Goal: Task Accomplishment & Management: Manage account settings

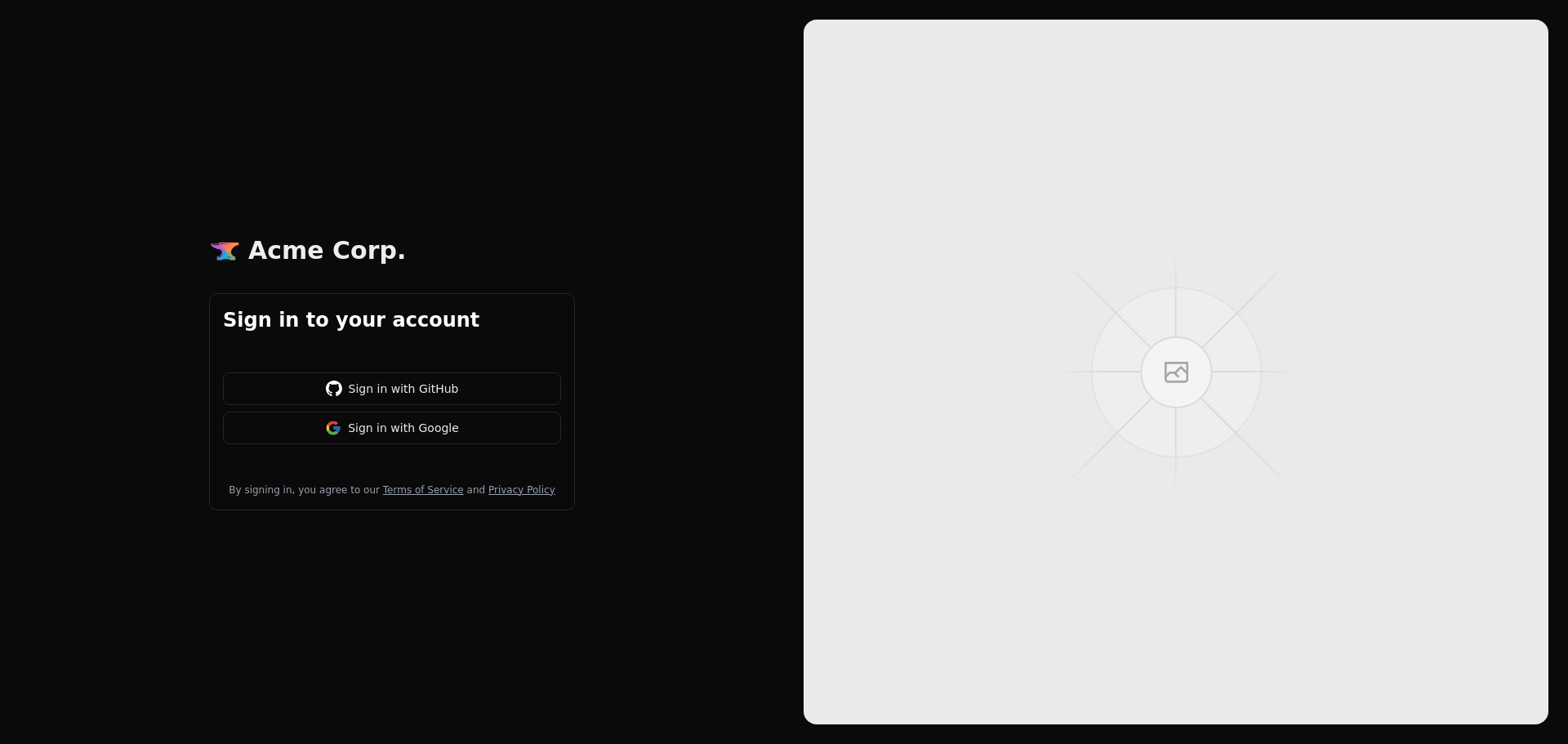
click at [435, 432] on button "Sign in with Google" at bounding box center [392, 428] width 338 height 33
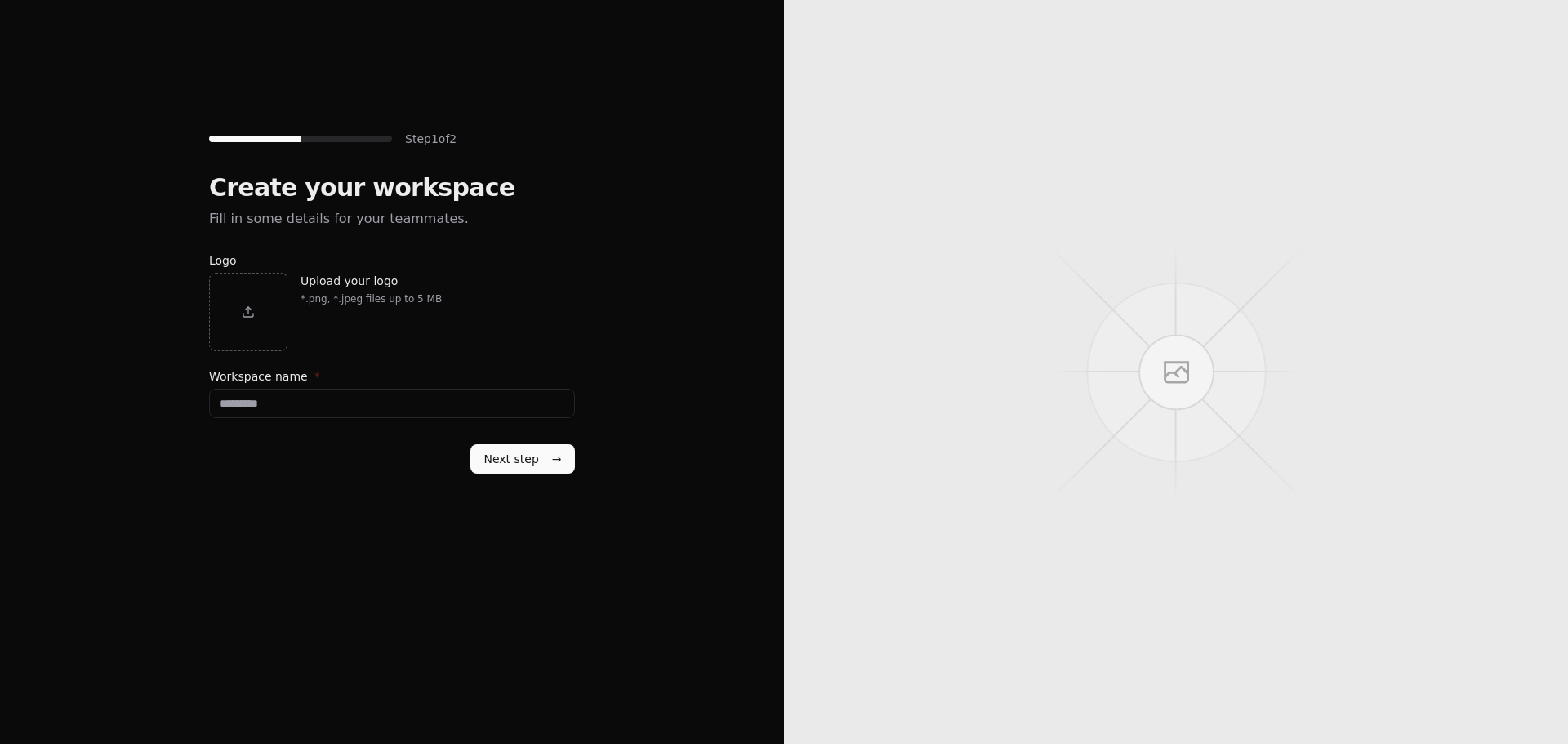
click at [251, 308] on div "button" at bounding box center [248, 313] width 13 height 13
type input "**********"
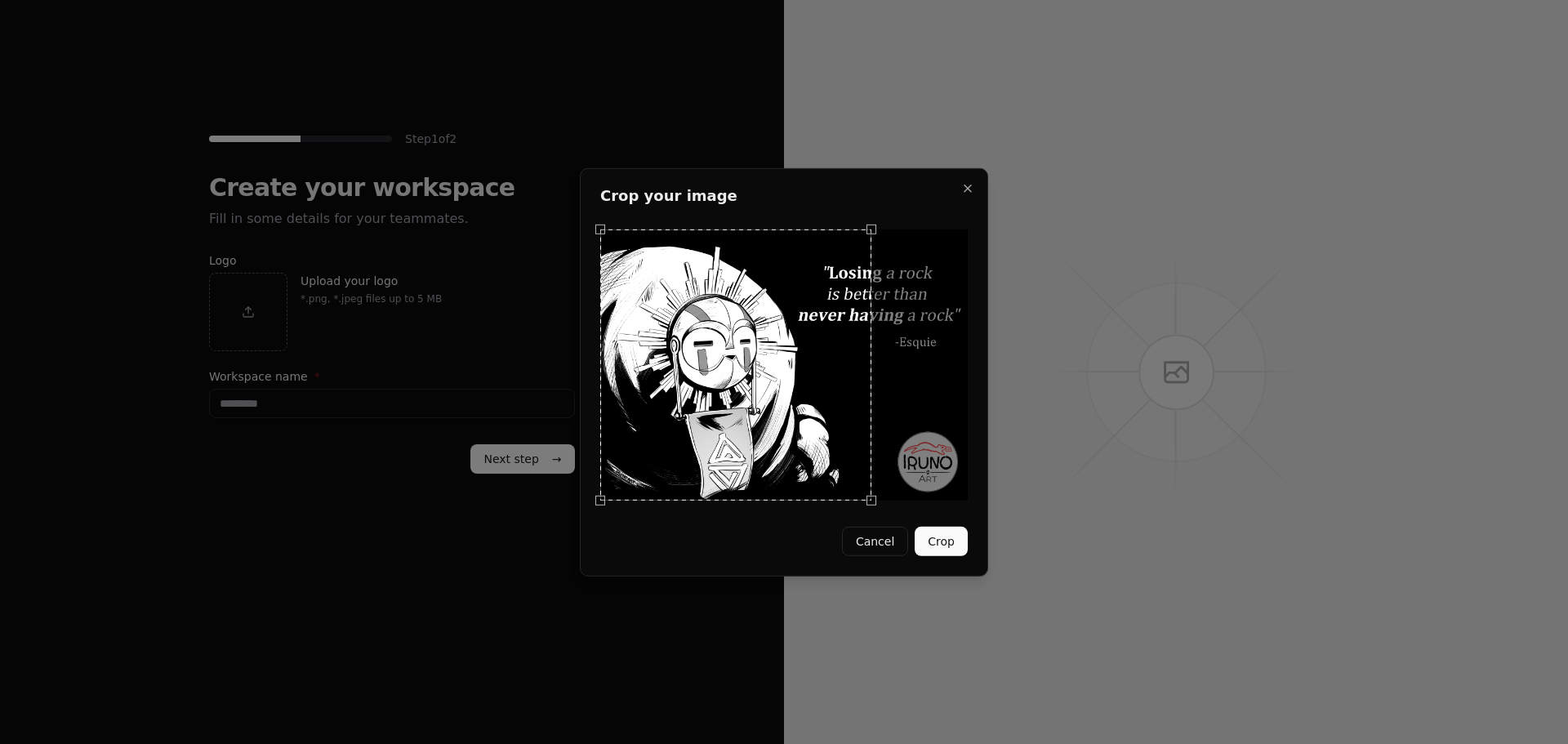
click at [720, 423] on div "Use the arrow keys to move the crop selection area" at bounding box center [736, 364] width 271 height 271
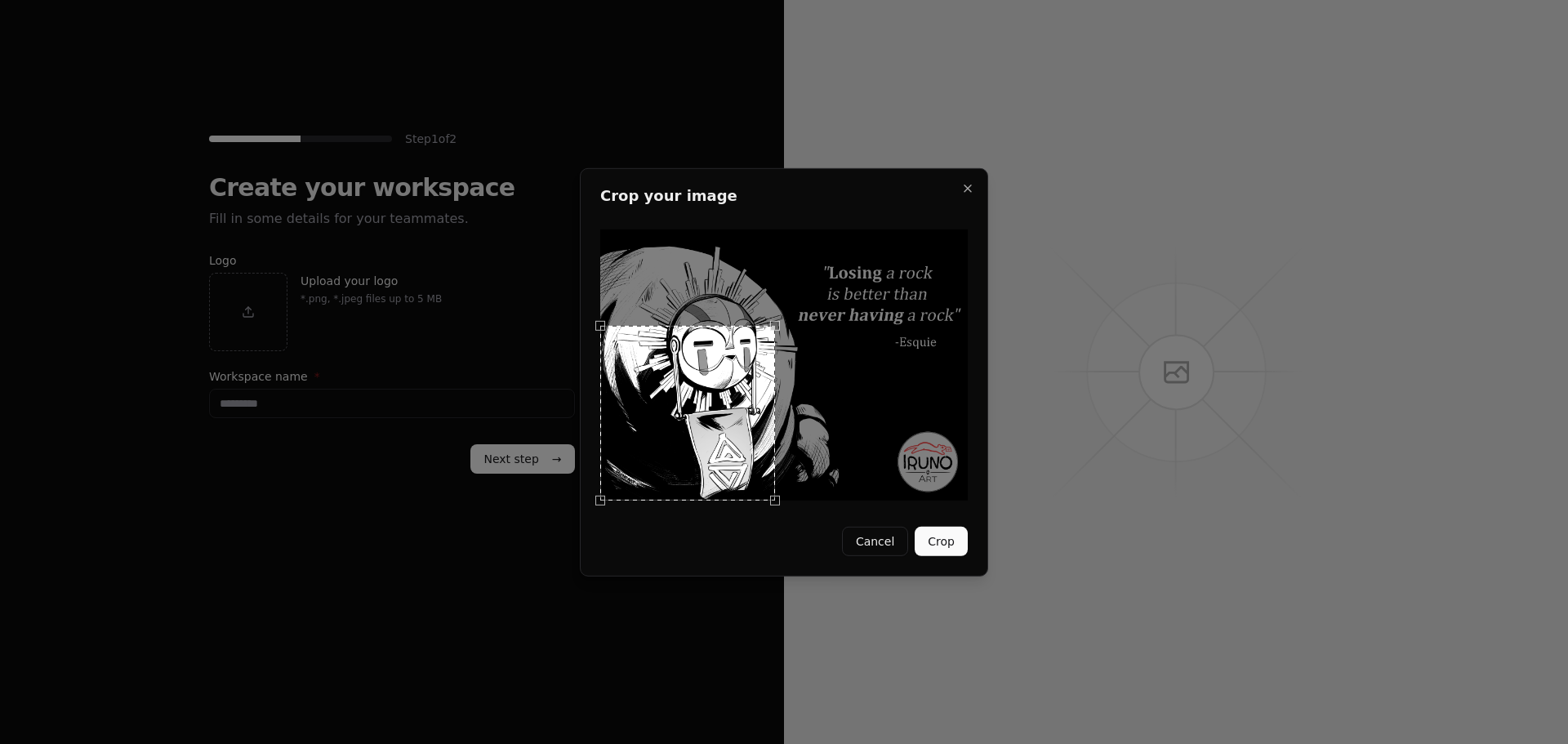
click at [779, 257] on div at bounding box center [784, 364] width 367 height 271
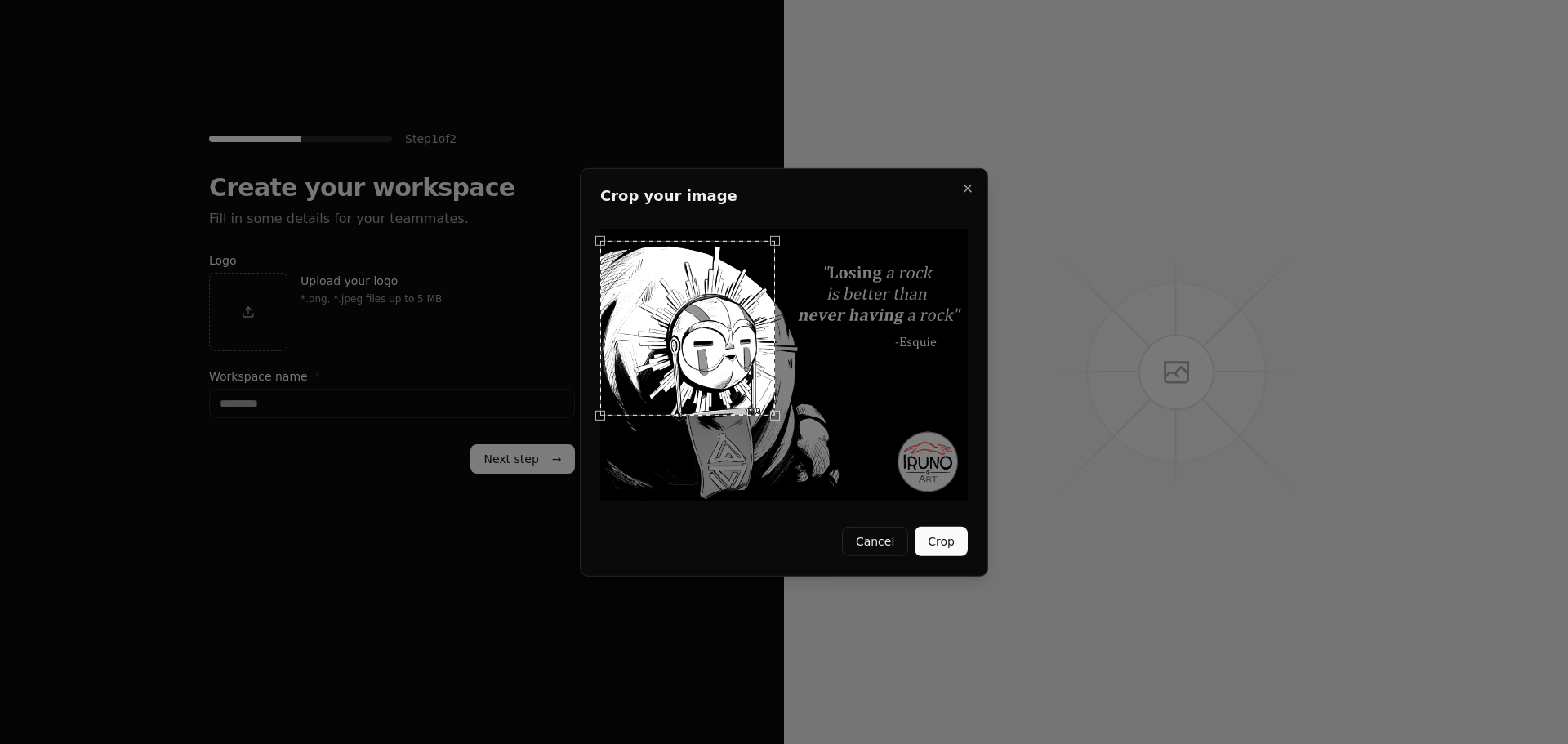
click at [734, 312] on div "Use the arrow keys to move the crop selection area" at bounding box center [688, 329] width 175 height 175
click at [793, 446] on div at bounding box center [784, 364] width 367 height 271
click at [744, 412] on div "Use the arrow keys to move the crop selection area" at bounding box center [699, 344] width 198 height 198
click at [932, 546] on button "Crop" at bounding box center [941, 542] width 53 height 29
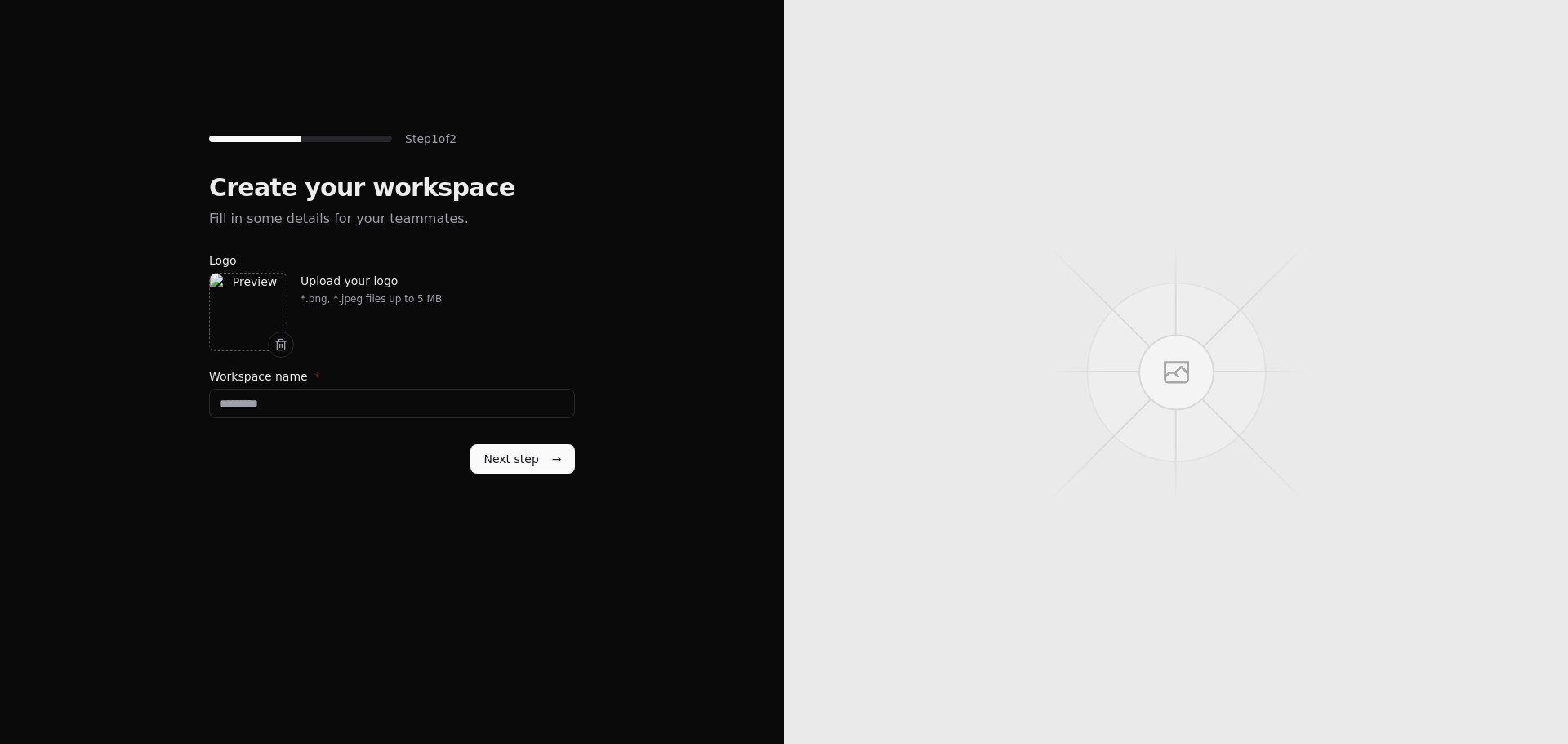
click at [327, 412] on input "Workspace name *" at bounding box center [392, 403] width 366 height 29
type input "**********"
click at [496, 466] on button "Next step →" at bounding box center [522, 459] width 104 height 29
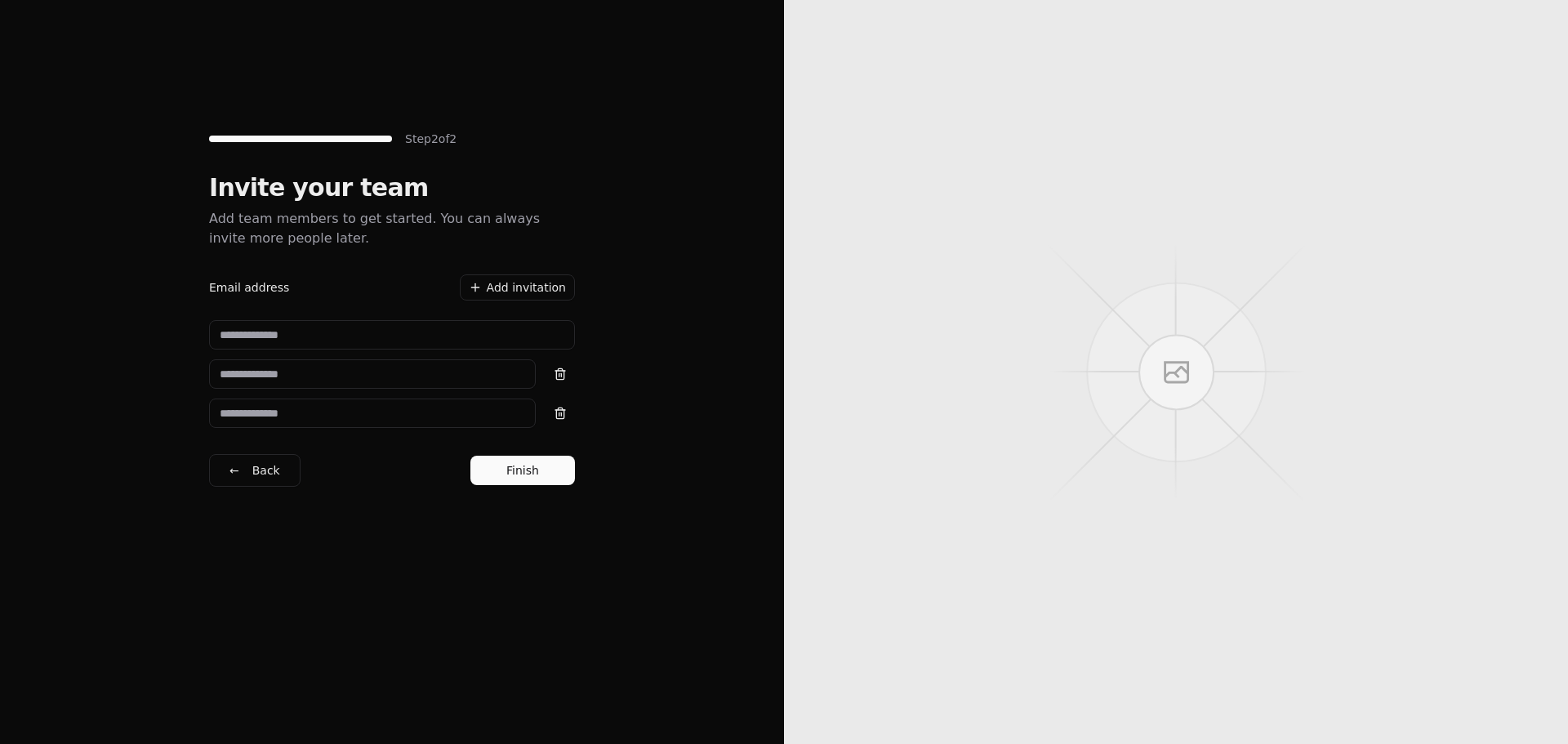
click at [557, 372] on button "button" at bounding box center [560, 374] width 29 height 29
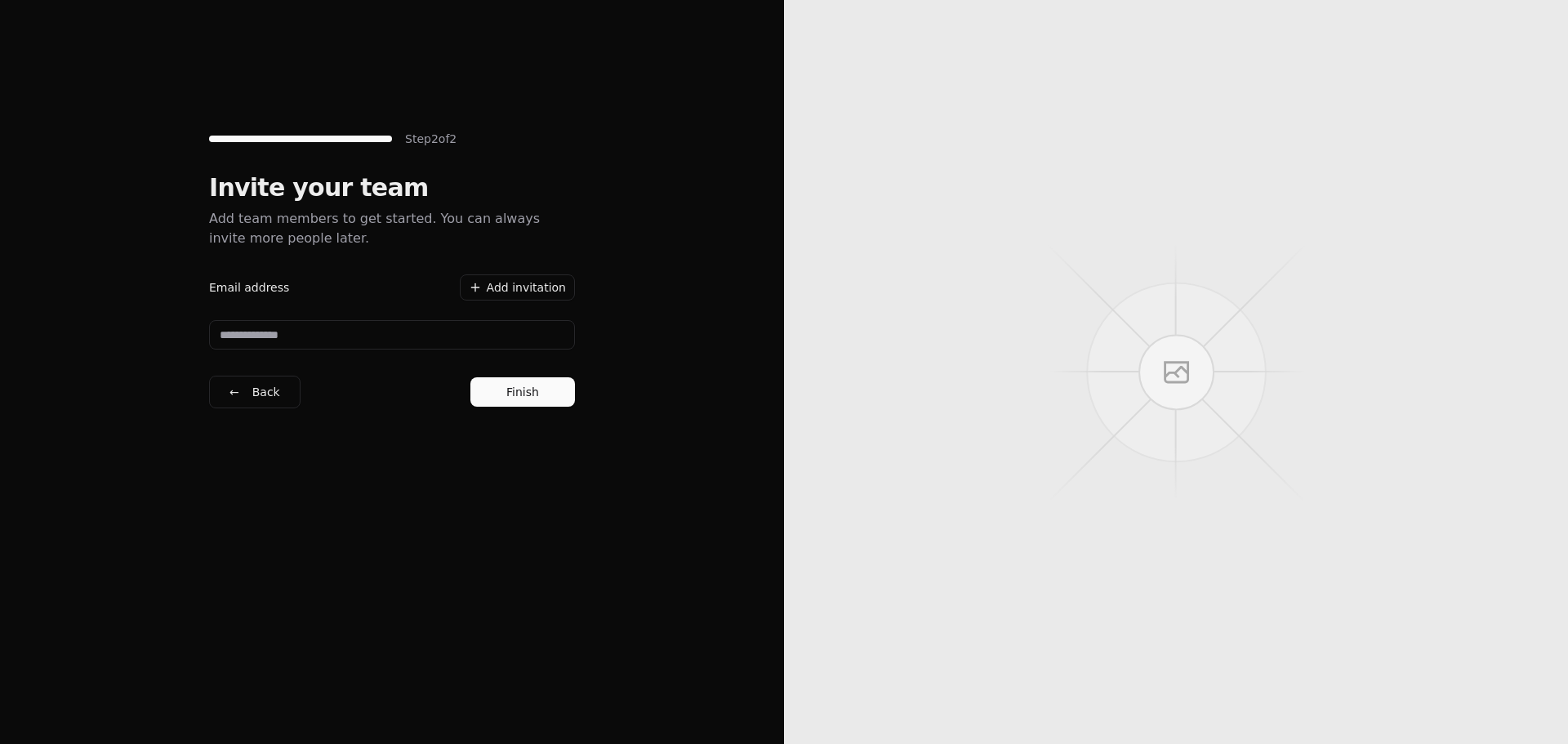
click at [545, 398] on button "Finish" at bounding box center [522, 392] width 104 height 29
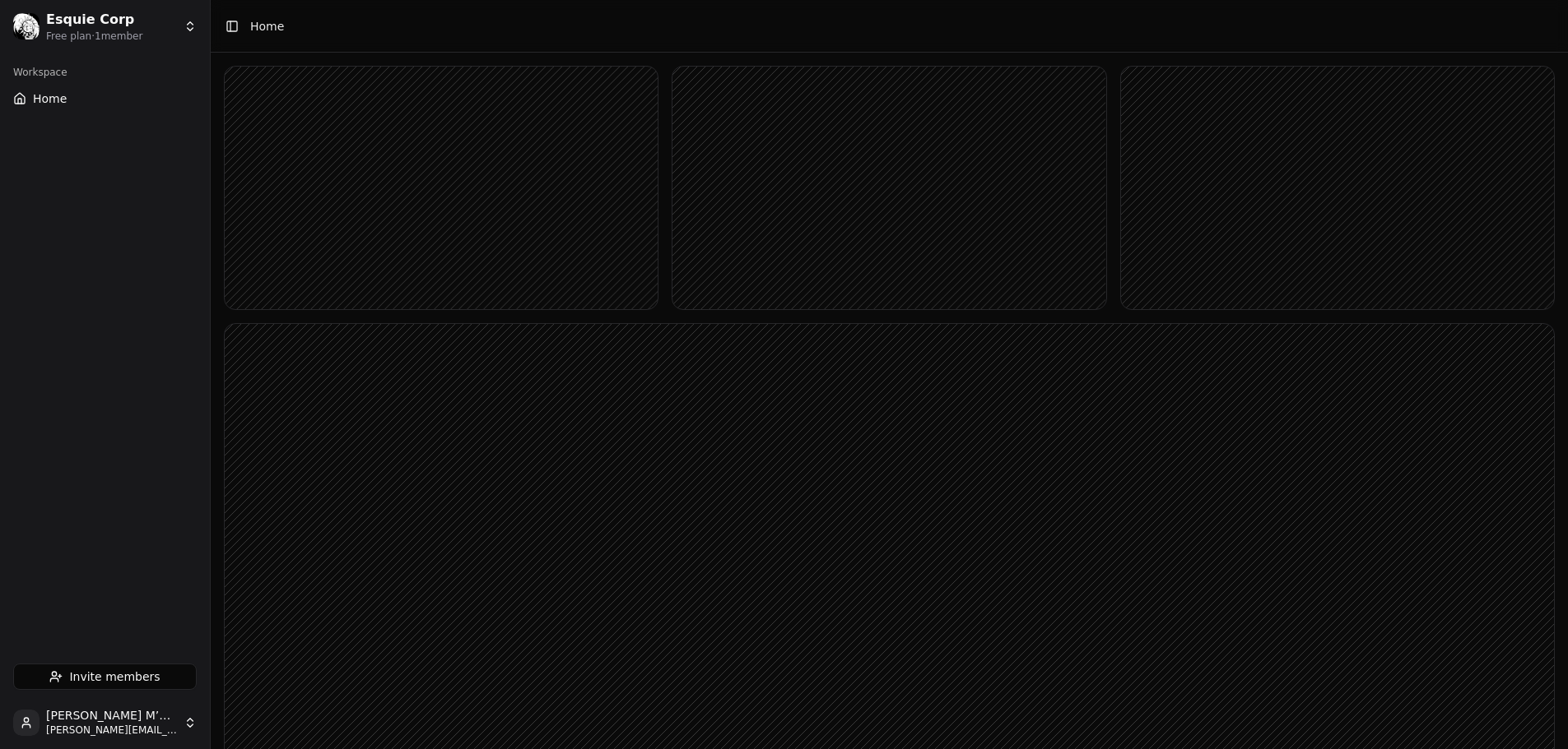
click at [386, 271] on rect at bounding box center [441, 188] width 433 height 243
click at [341, 127] on rect at bounding box center [441, 188] width 433 height 243
click at [43, 97] on span "Home" at bounding box center [50, 98] width 34 height 16
drag, startPoint x: 397, startPoint y: 184, endPoint x: 353, endPoint y: 212, distance: 52.2
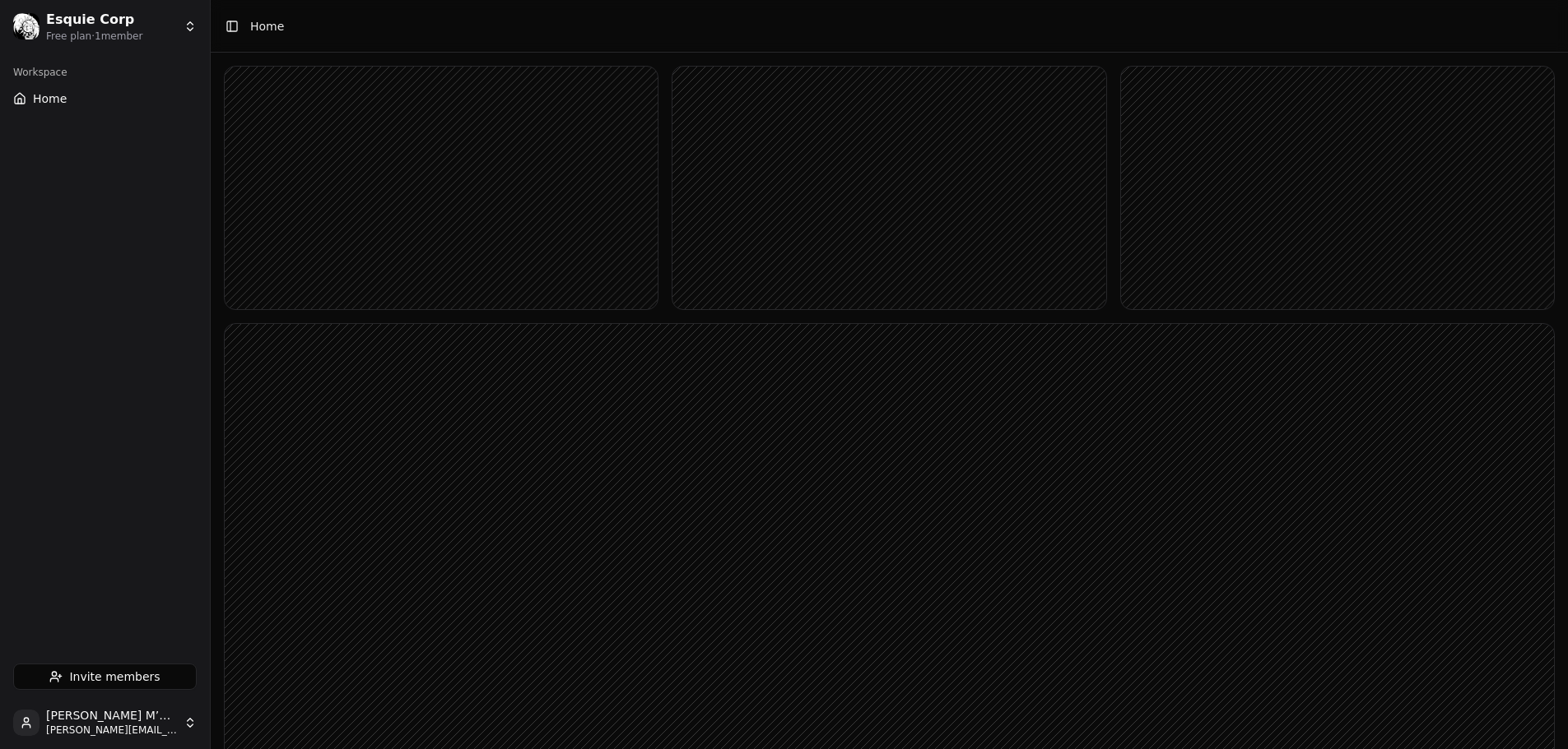
click at [353, 212] on rect at bounding box center [441, 188] width 433 height 243
click at [226, 25] on button "Toggle Sidebar" at bounding box center [232, 27] width 23 height 23
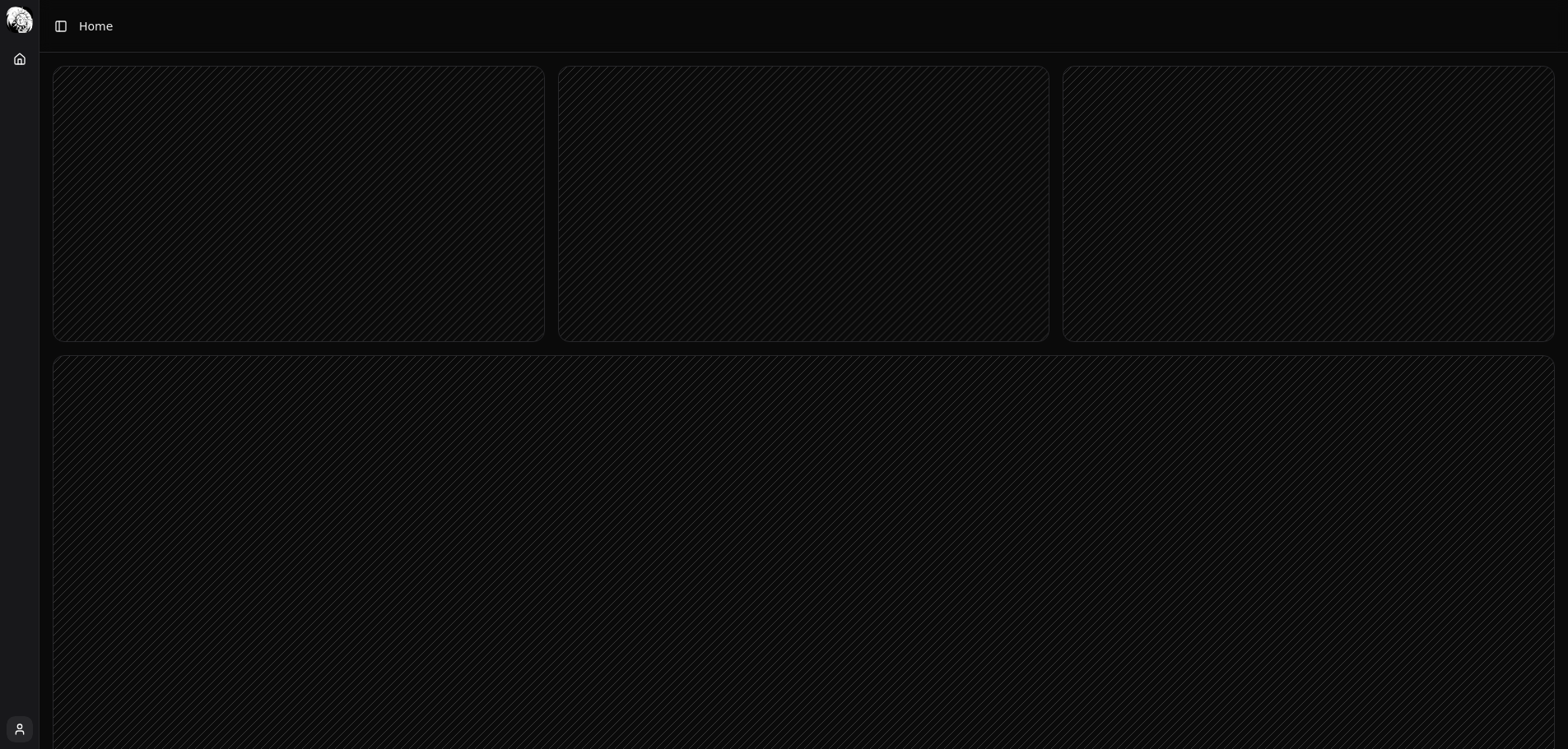
click at [57, 28] on button "Toggle Sidebar" at bounding box center [61, 27] width 23 height 23
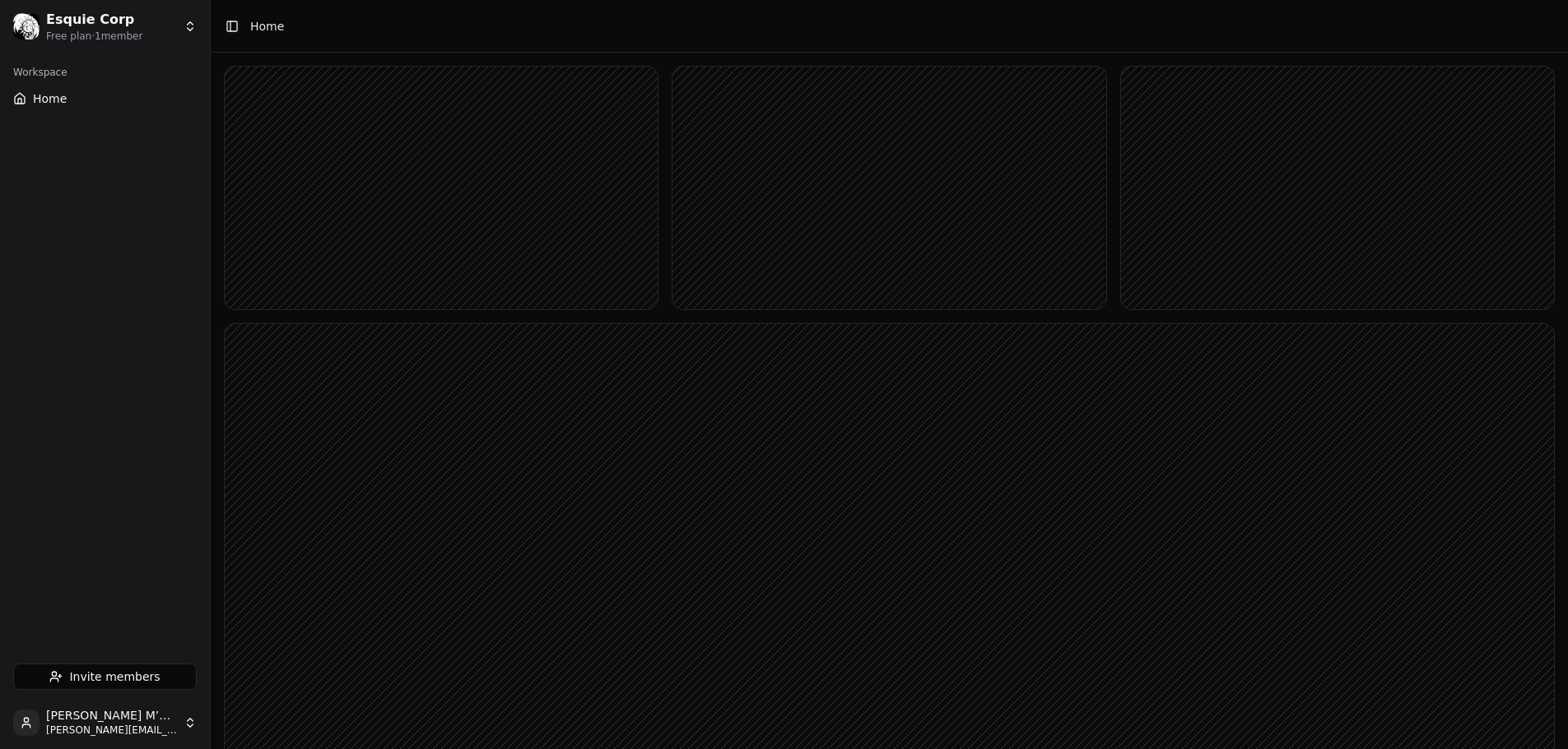
click at [65, 102] on button "Home" at bounding box center [104, 99] width 196 height 27
click at [235, 26] on button "Toggle Sidebar" at bounding box center [232, 27] width 23 height 23
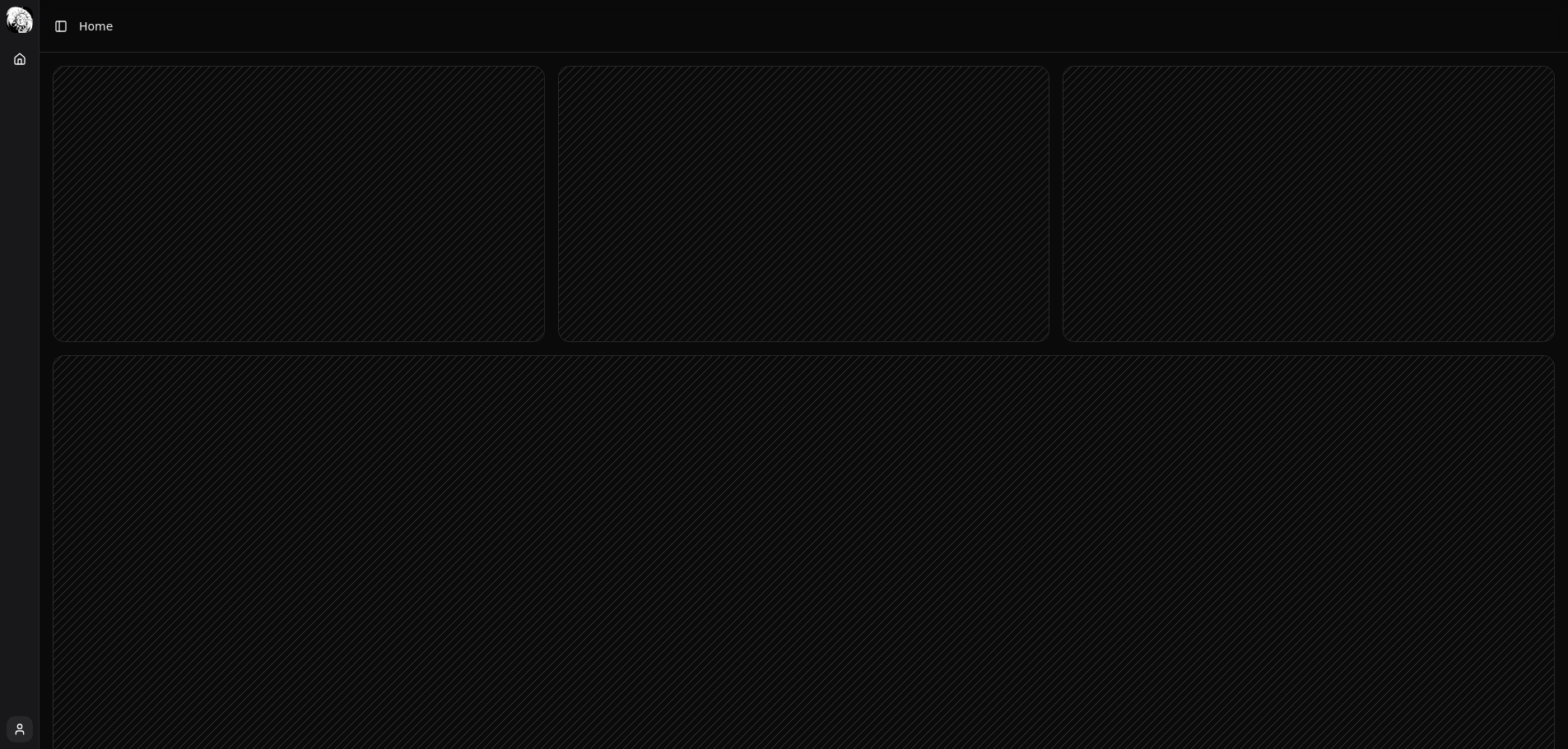
click at [60, 32] on button "Toggle Sidebar" at bounding box center [61, 27] width 23 height 23
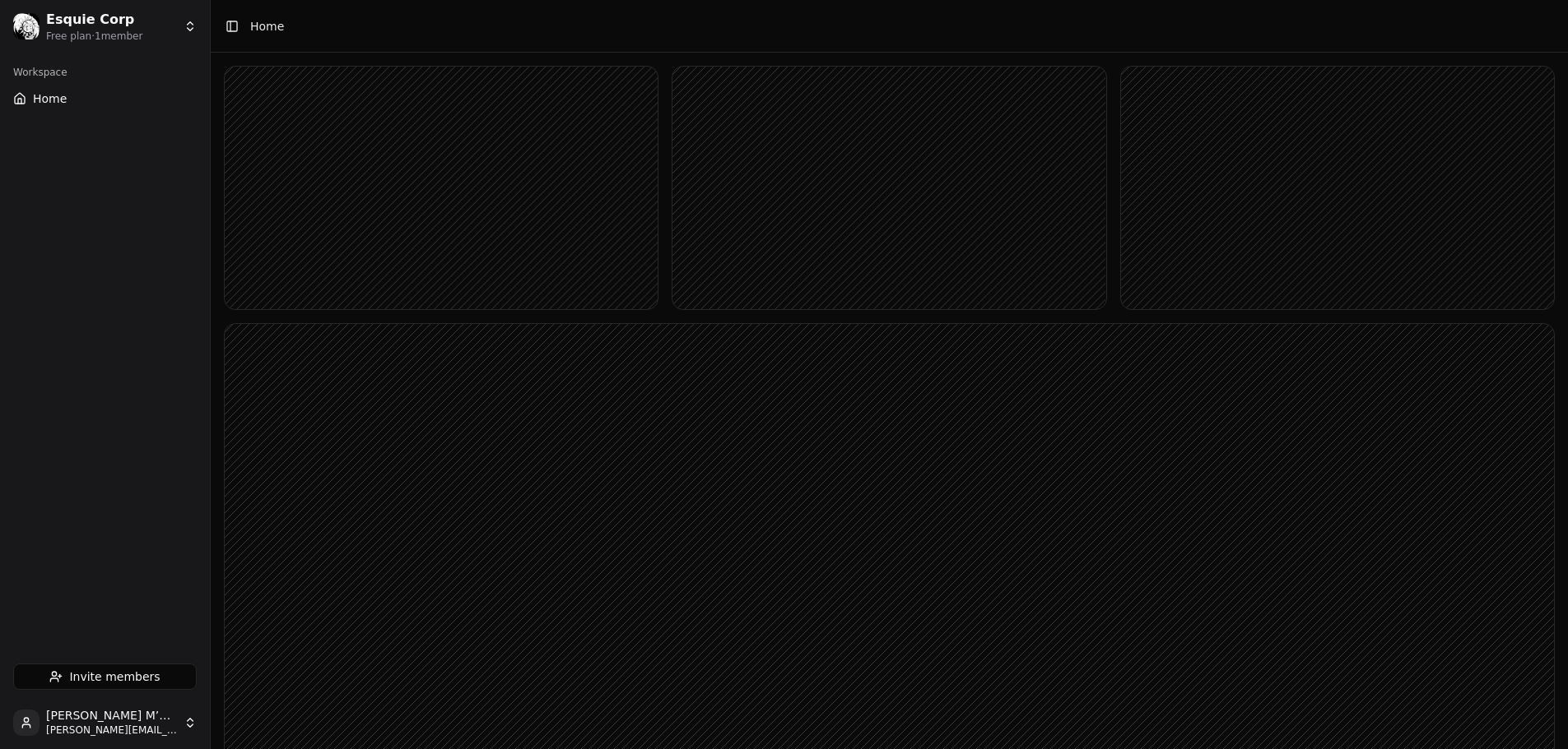
click at [81, 41] on html "Esquie Corp Free plan · 1 member Workspace Home Invite members Adam El M’Rabet …" at bounding box center [784, 558] width 1568 height 1118
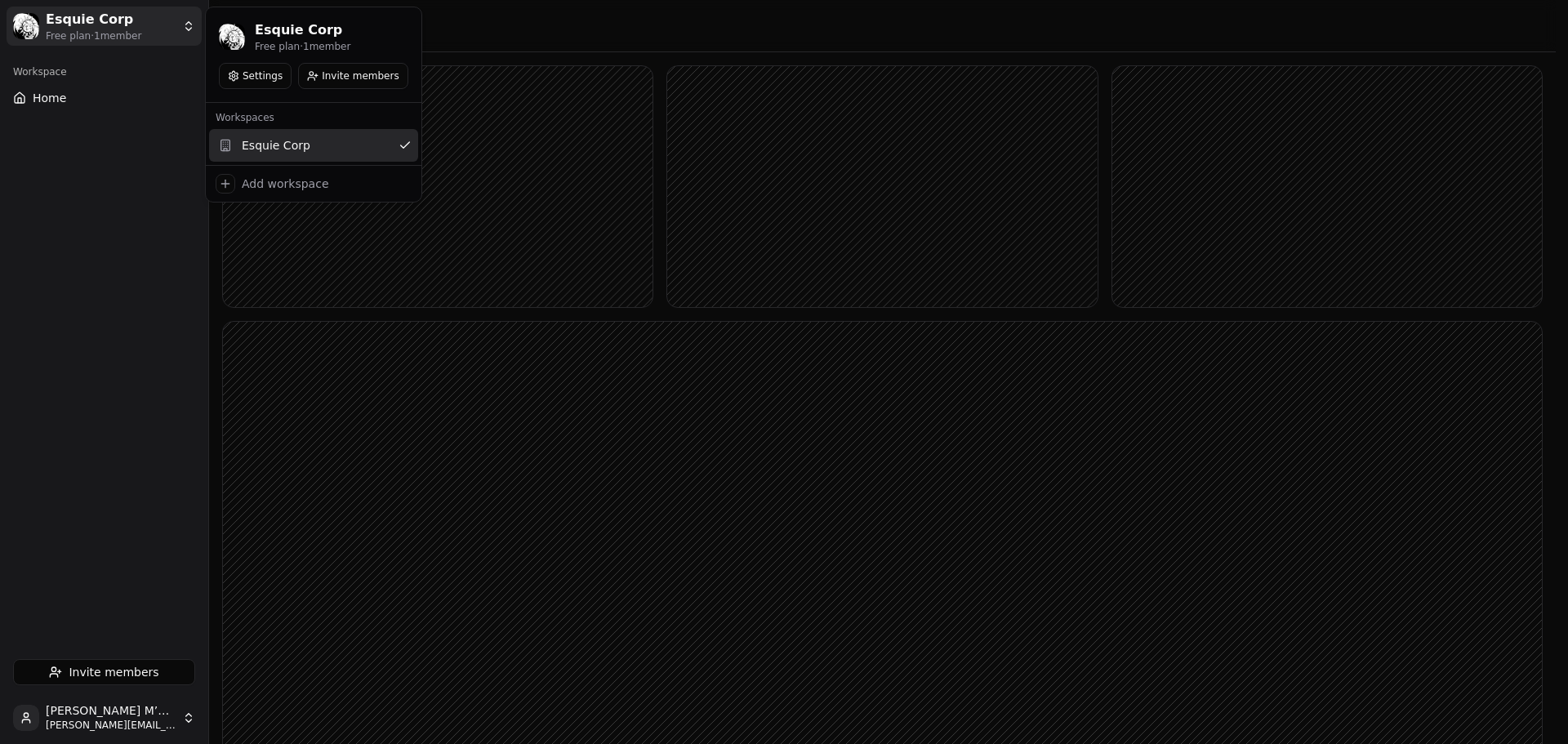
click at [502, 71] on html "Esquie Corp Free plan · 1 member Workspace Home Invite members Adam El M’Rabet …" at bounding box center [784, 555] width 1568 height 1110
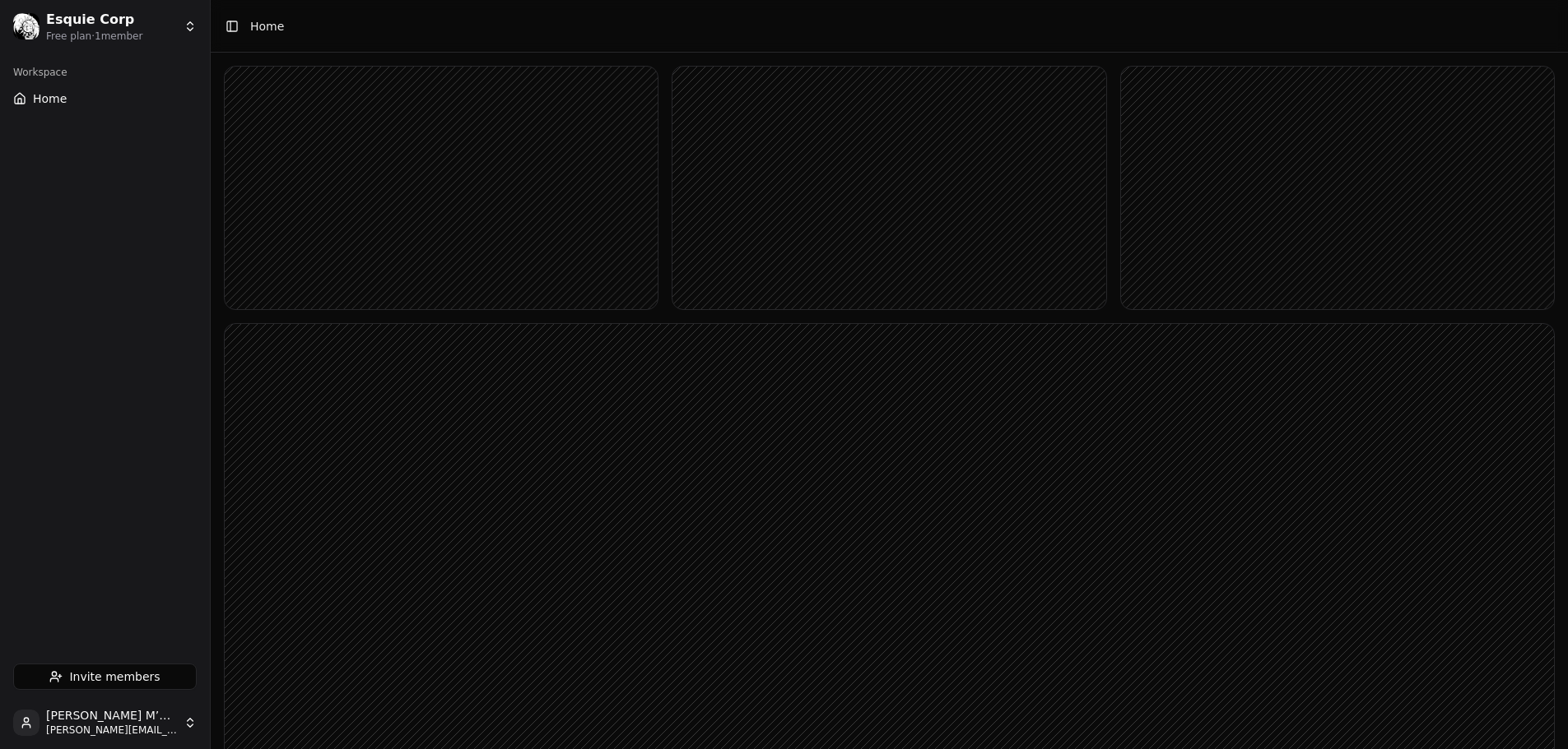
click at [58, 111] on button "Home" at bounding box center [104, 99] width 196 height 27
click at [58, 101] on span "Home" at bounding box center [50, 98] width 34 height 16
click at [173, 720] on html "Esquie Corp Free plan · 1 member Workspace Home Invite members Adam El M’Rabet …" at bounding box center [784, 558] width 1568 height 1118
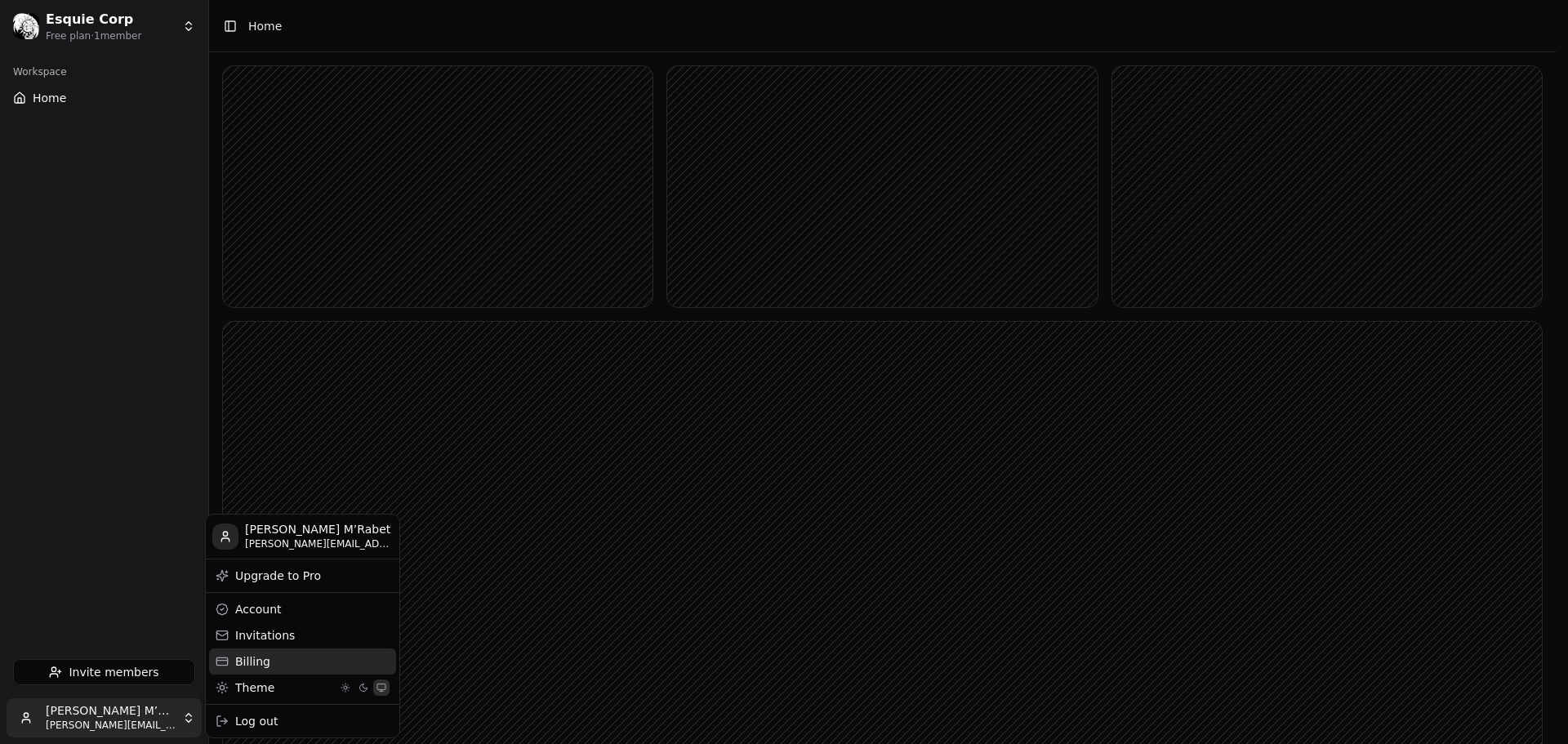
click at [304, 662] on div "Billing" at bounding box center [302, 662] width 187 height 26
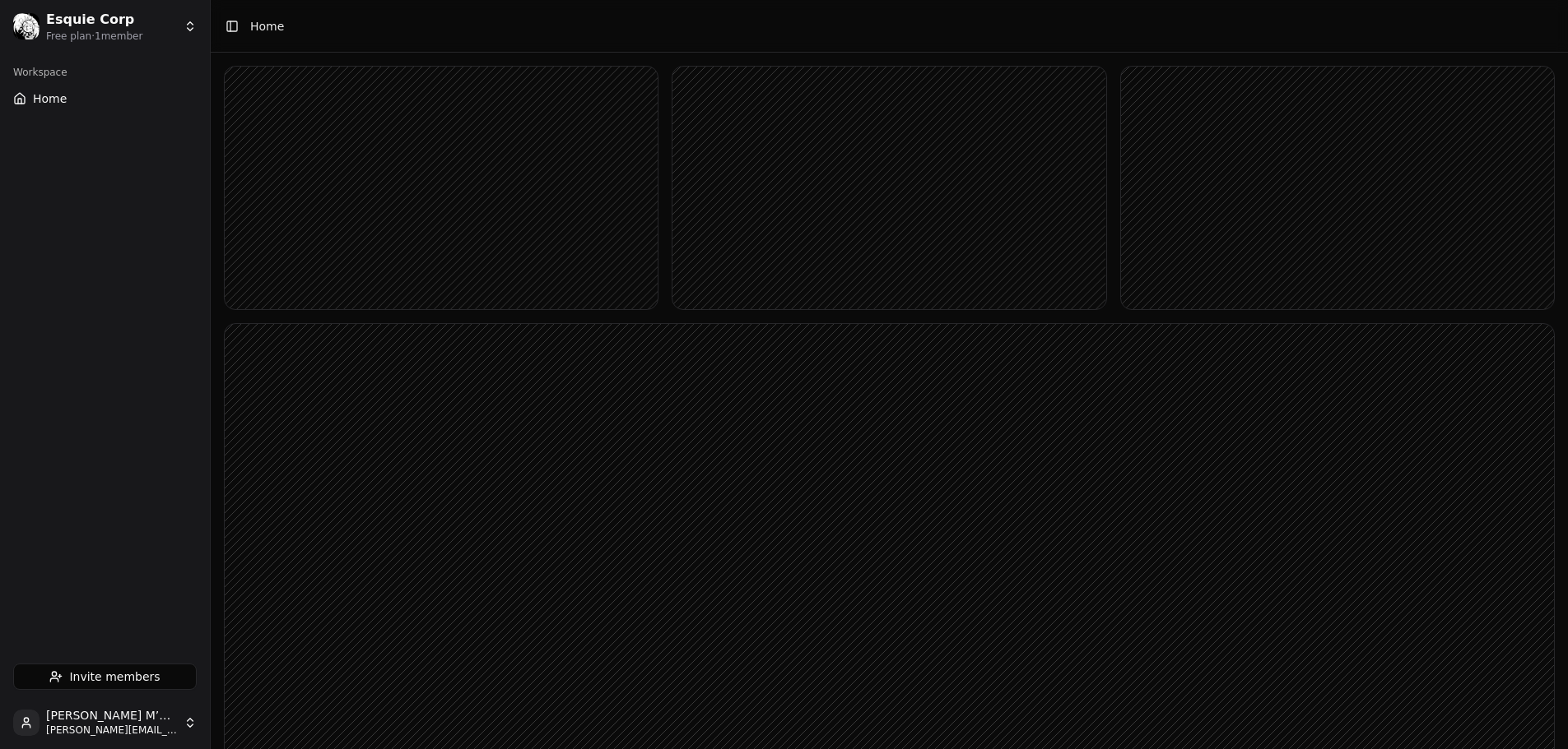
click at [174, 726] on html "Esquie Corp Free plan · 1 member Workspace Home Invite members Adam El M’Rabet …" at bounding box center [784, 558] width 1568 height 1118
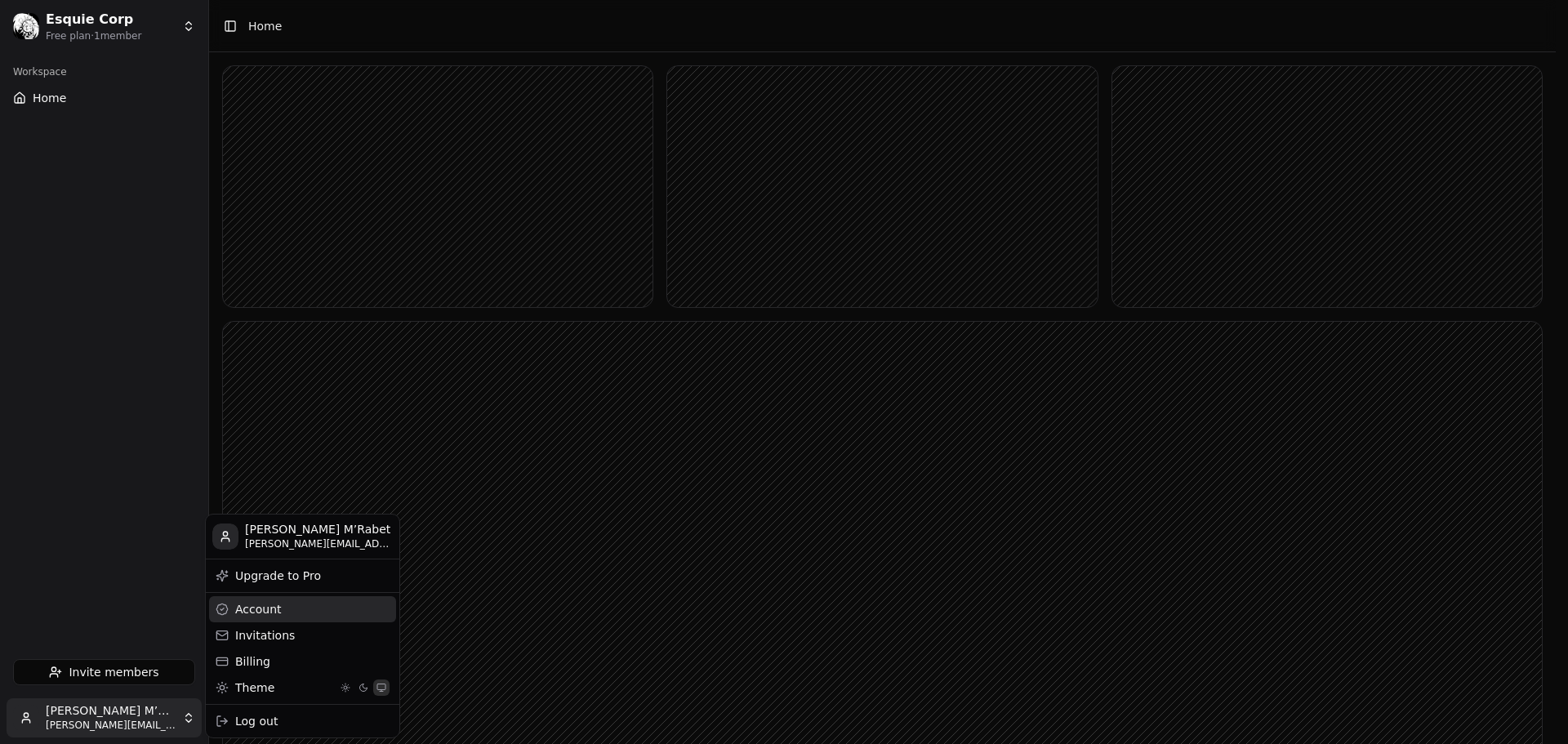
click at [287, 615] on div "Account" at bounding box center [302, 609] width 187 height 26
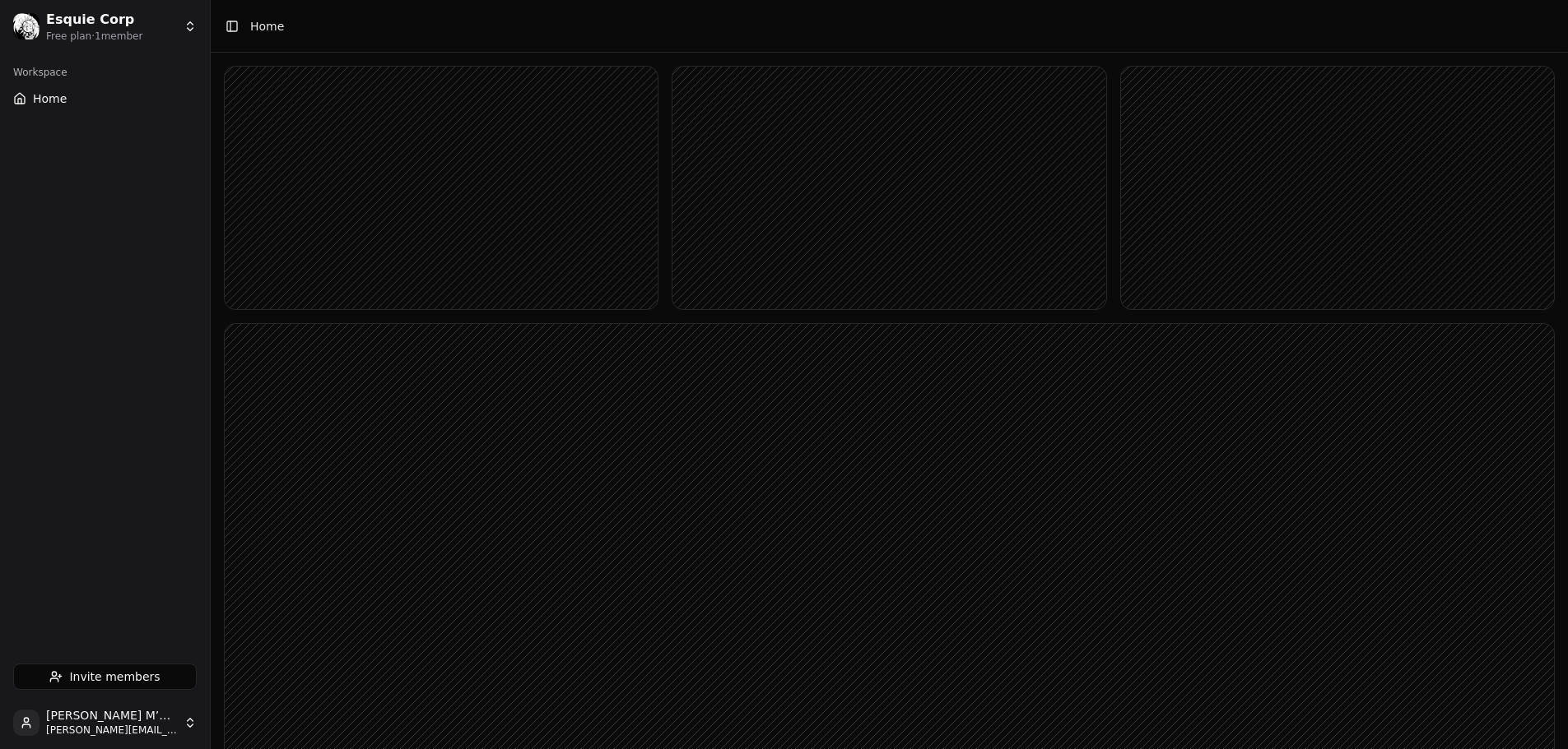
drag, startPoint x: 212, startPoint y: 91, endPoint x: 182, endPoint y: 92, distance: 30.0
click at [182, 92] on div "Esquie Corp Free plan · 1 member Workspace Home Invite members Adam El M’Rabet …" at bounding box center [104, 374] width 210 height 749
click at [237, 26] on button "Toggle Sidebar" at bounding box center [232, 27] width 23 height 23
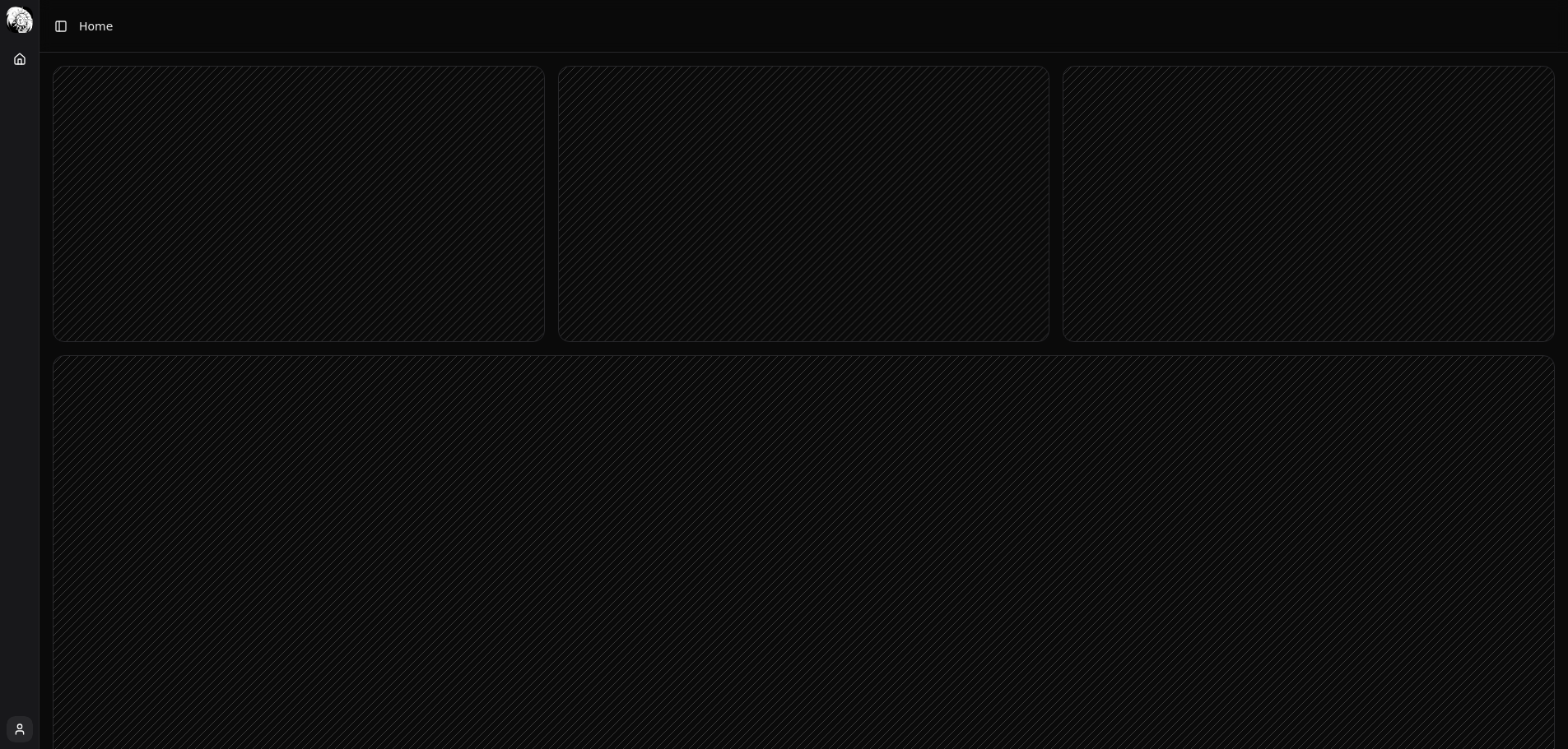
click at [65, 24] on button "Toggle Sidebar" at bounding box center [61, 27] width 23 height 23
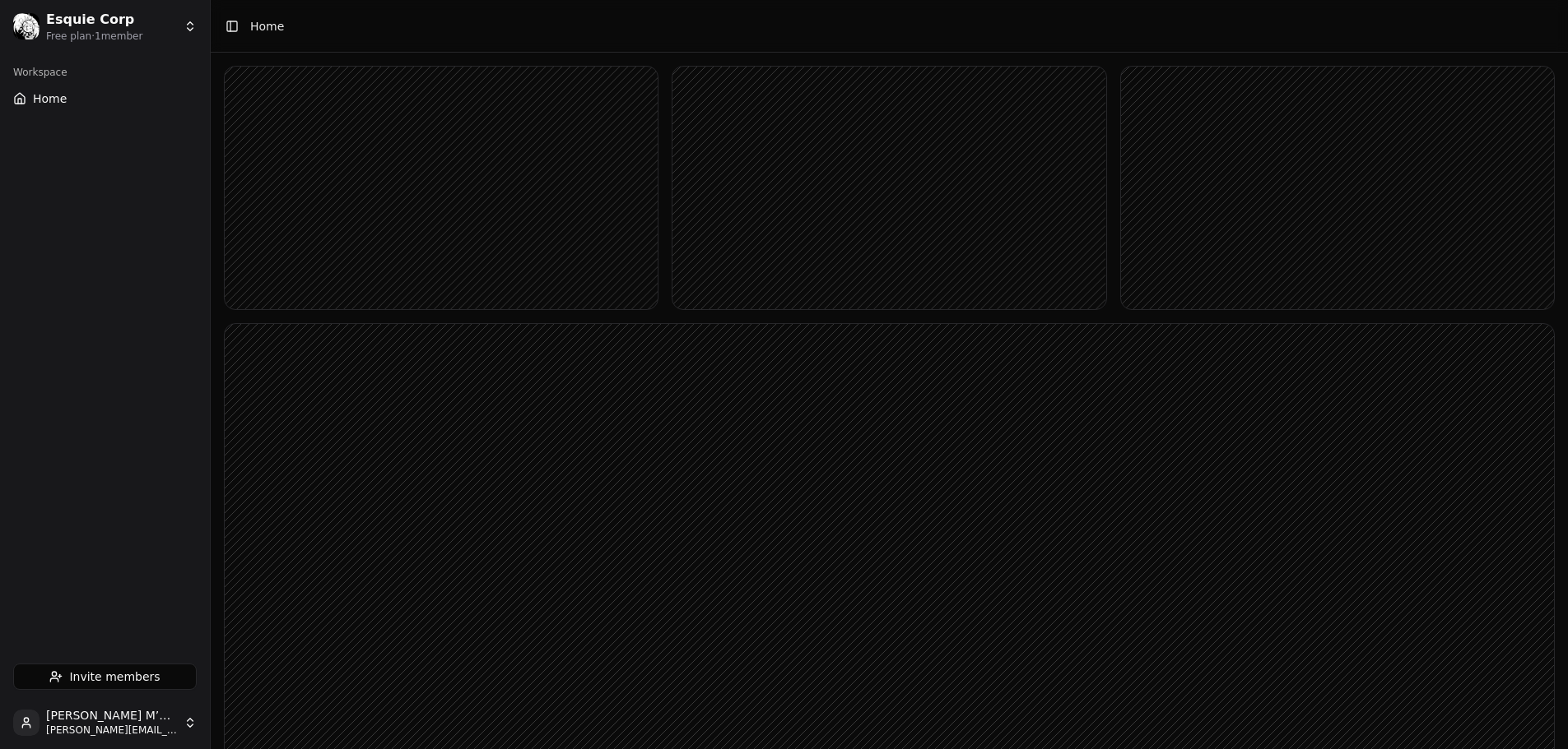
click at [234, 33] on button "Toggle Sidebar" at bounding box center [232, 27] width 23 height 23
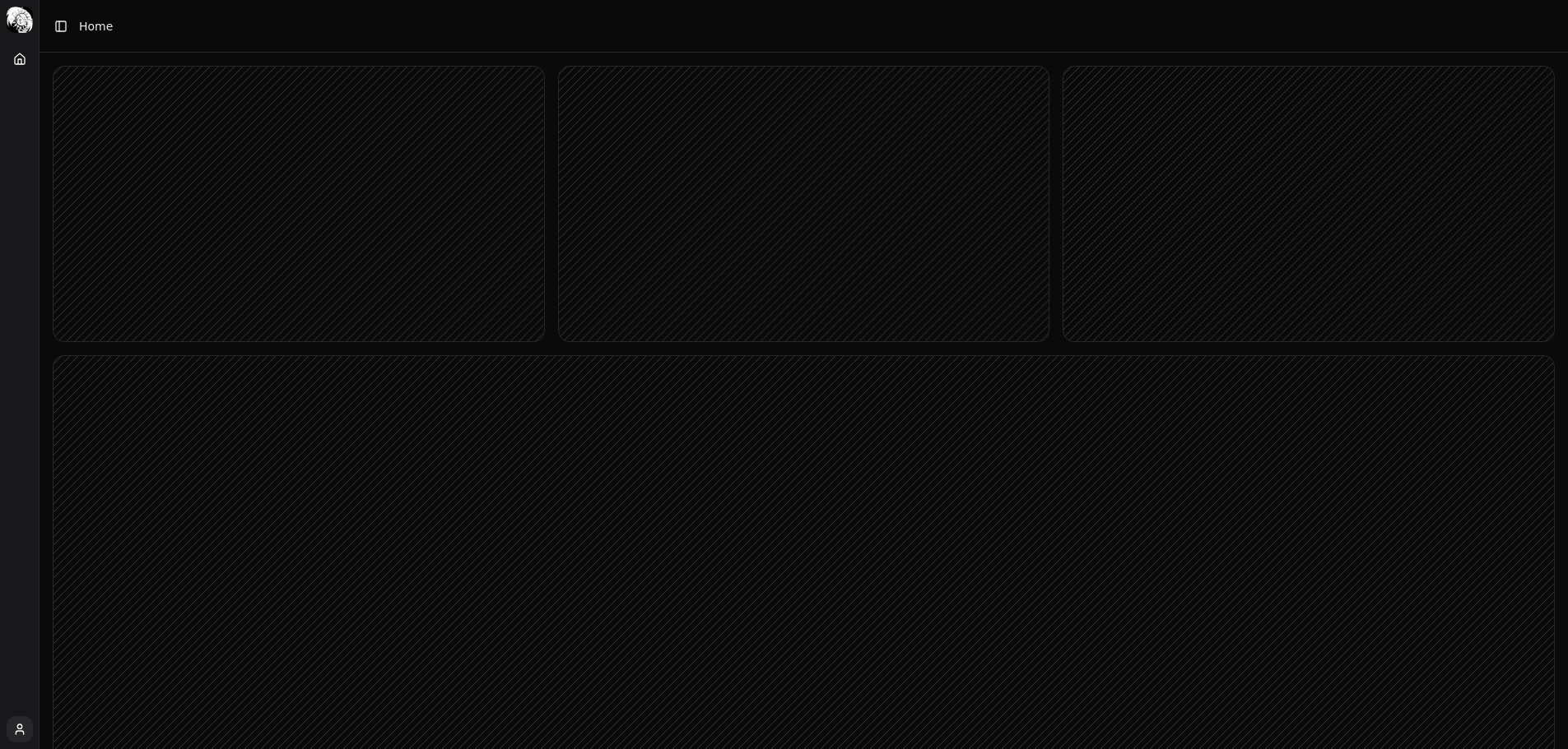
click at [63, 28] on button "Toggle Sidebar" at bounding box center [61, 27] width 23 height 23
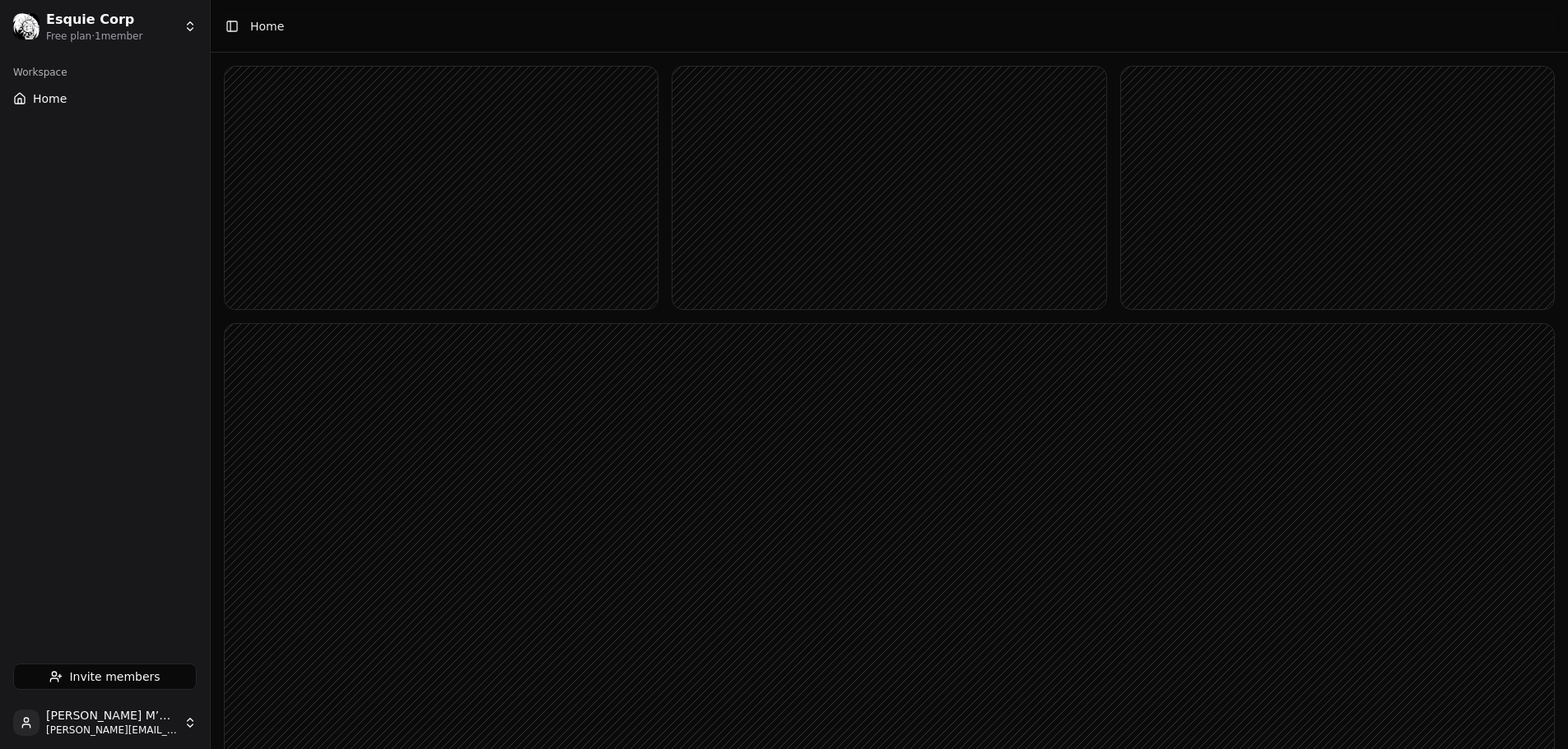
click at [232, 23] on button "Toggle Sidebar" at bounding box center [232, 27] width 23 height 23
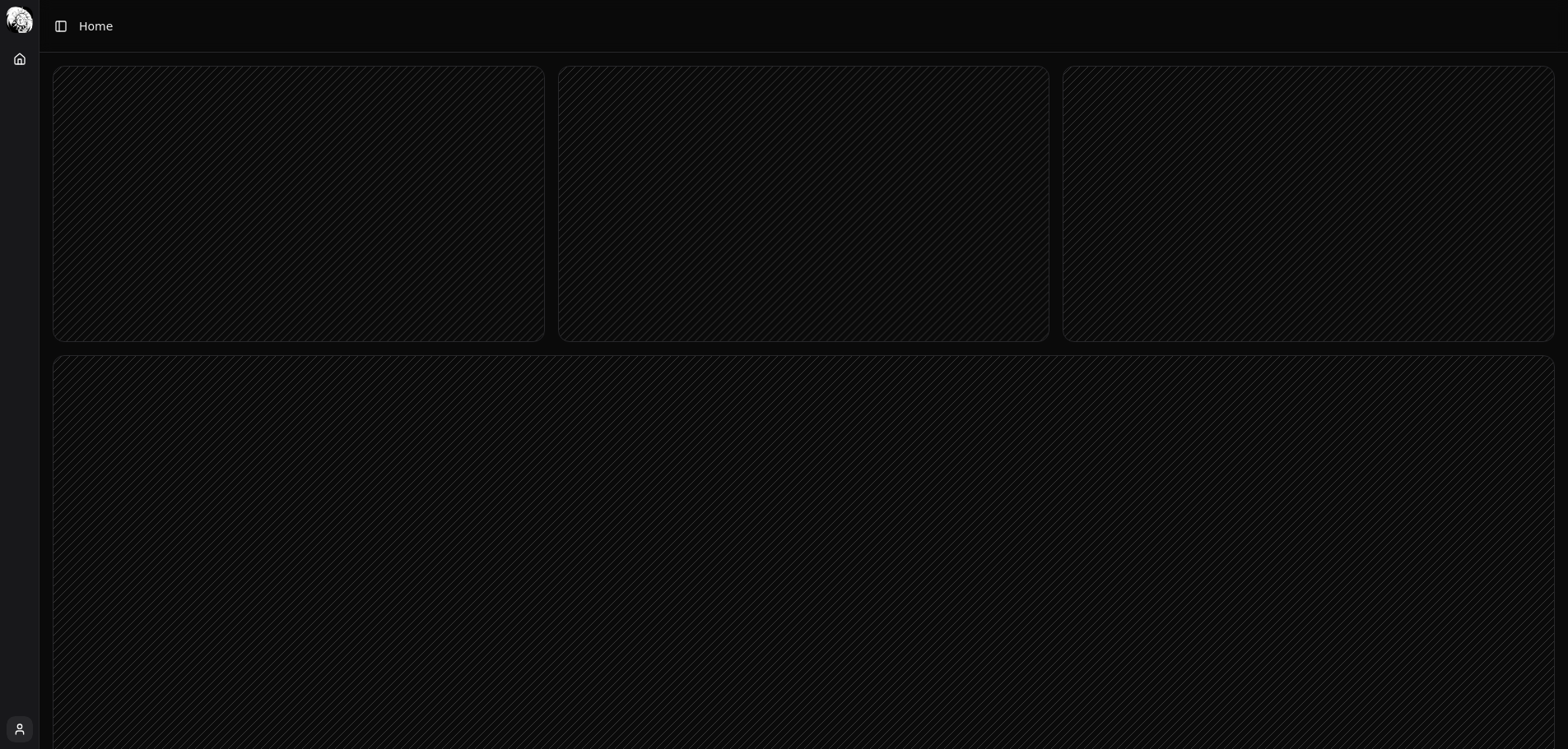
click at [58, 27] on button "Toggle Sidebar" at bounding box center [61, 27] width 23 height 23
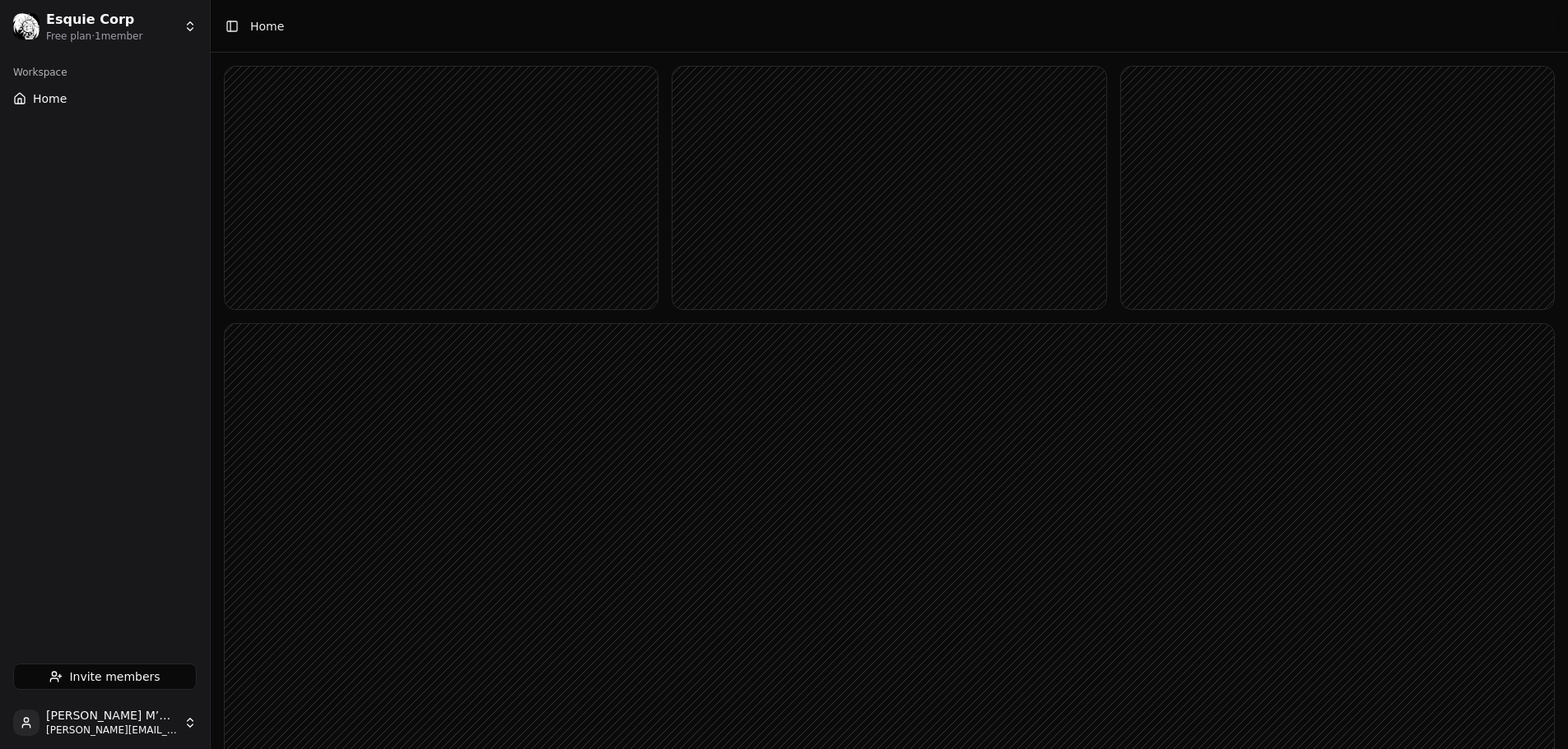
click at [233, 27] on button "Toggle Sidebar" at bounding box center [232, 27] width 23 height 23
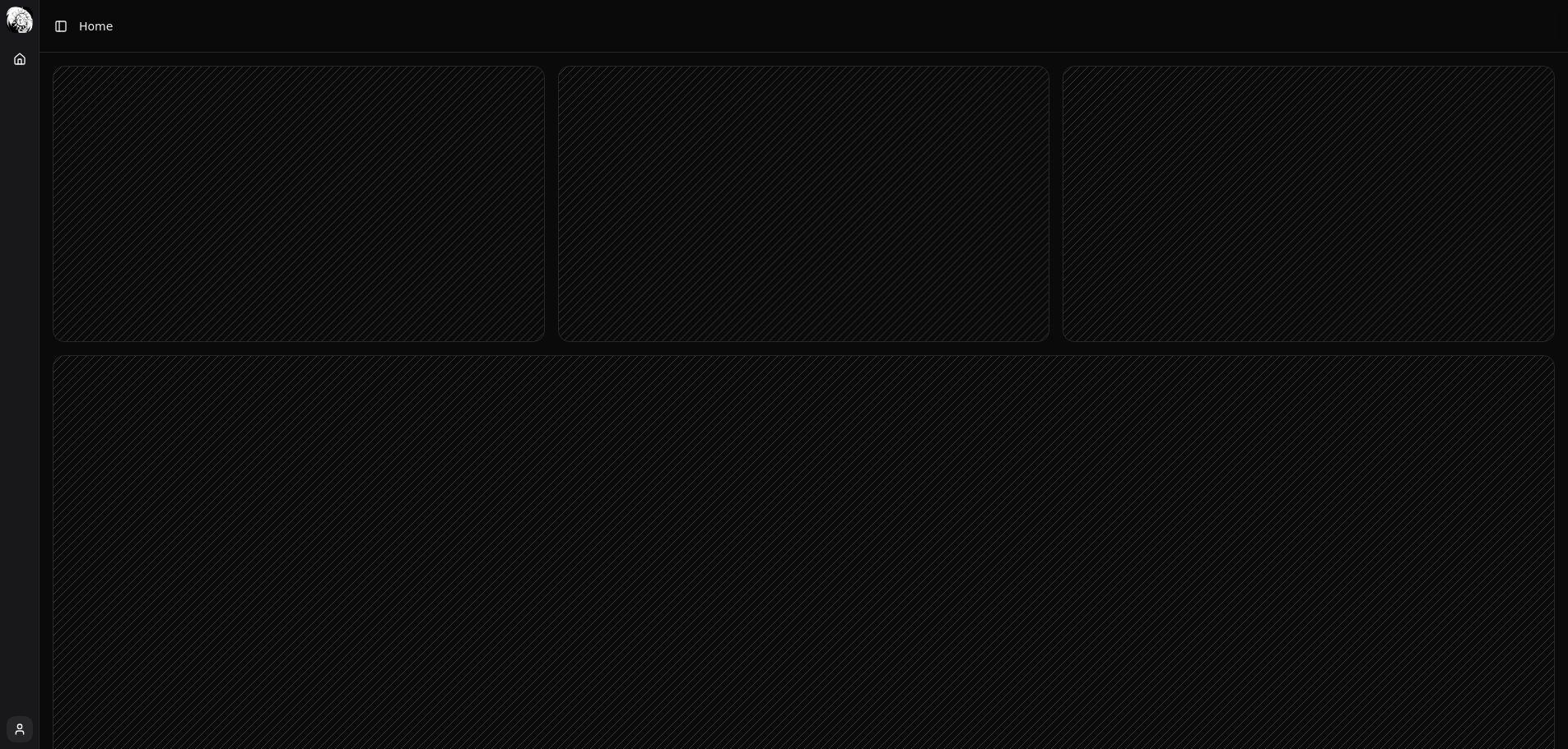
click at [65, 26] on button "Toggle Sidebar" at bounding box center [61, 27] width 23 height 23
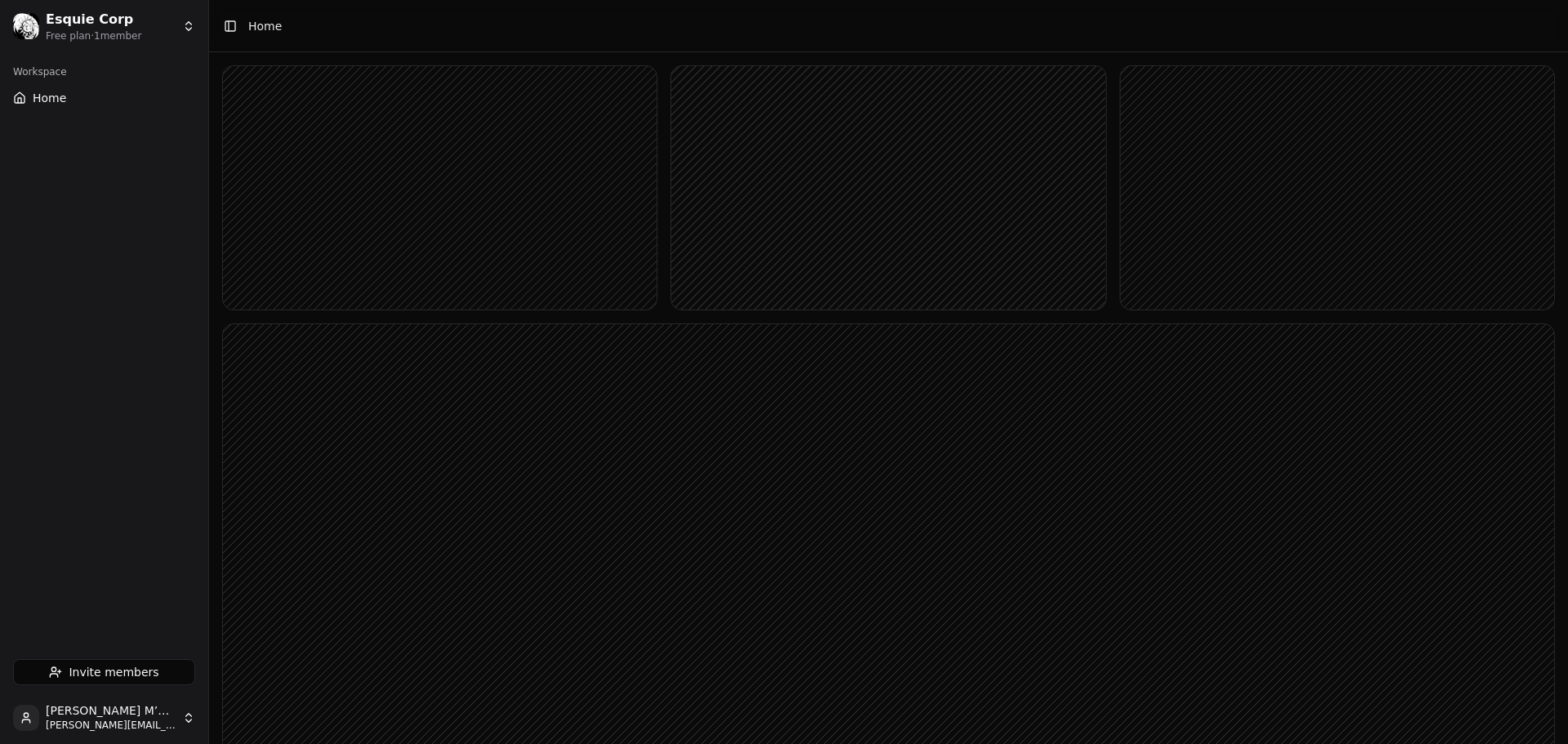
click at [184, 27] on html "Esquie Corp Free plan · 1 member Workspace Home Invite members Adam El M’Rabet …" at bounding box center [784, 559] width 1568 height 1120
click at [166, 32] on html "Esquie Corp Free plan · 1 member Workspace Home Invite members Adam El M’Rabet …" at bounding box center [784, 555] width 1568 height 1110
click at [23, 719] on html "Esquie Corp Free plan · 1 member Workspace Home Invite members Adam El M’Rabet …" at bounding box center [777, 555] width 1556 height 1110
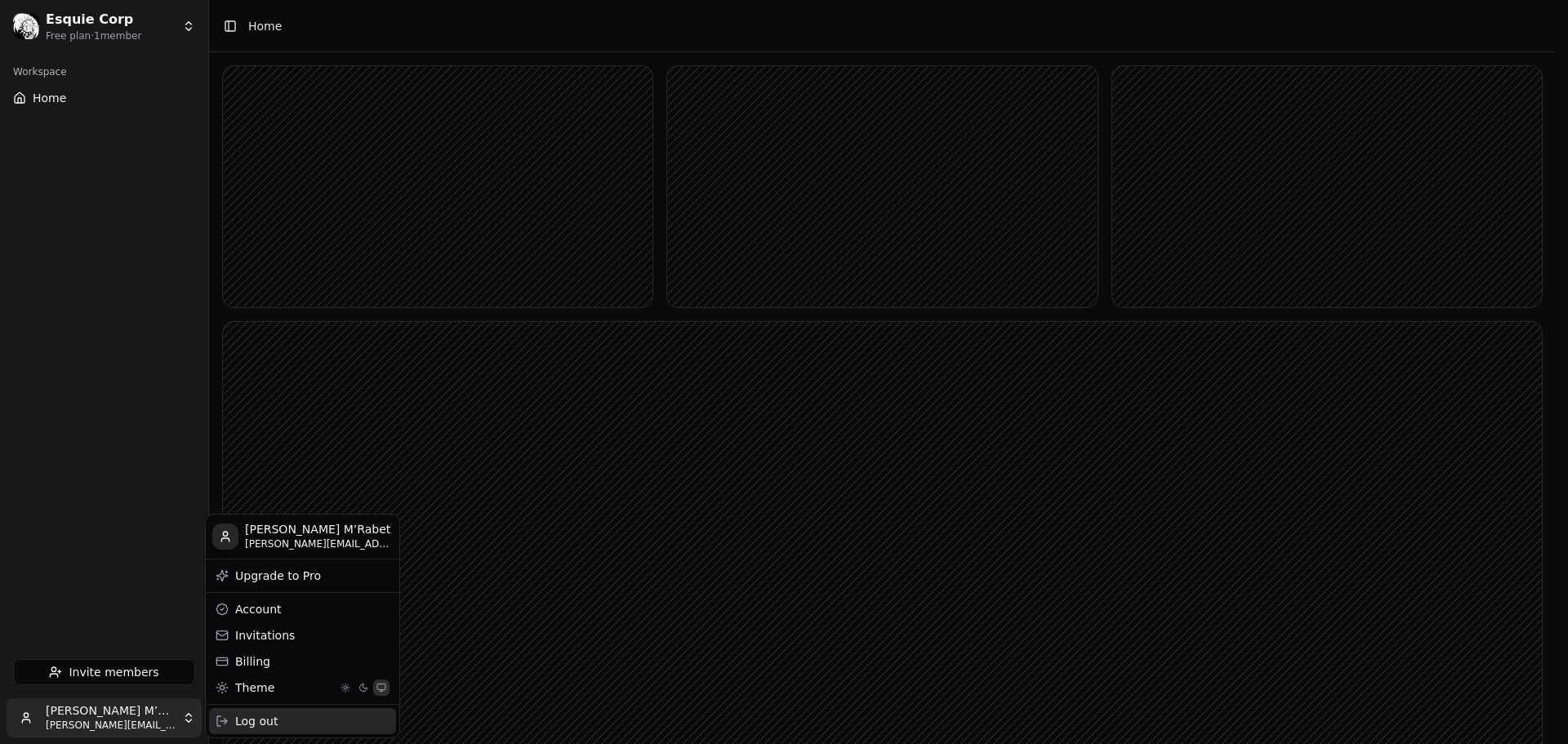
click at [256, 719] on div "Log out" at bounding box center [302, 721] width 187 height 26
